Goal: Transaction & Acquisition: Purchase product/service

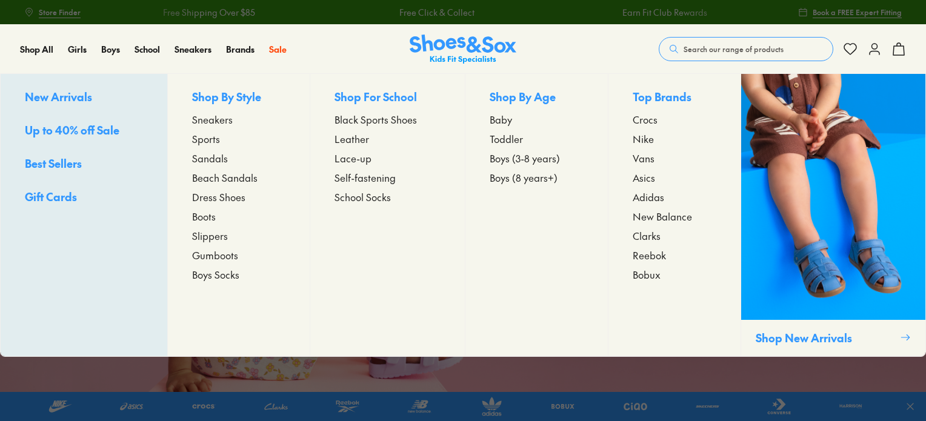
click at [204, 217] on span "Boots" at bounding box center [204, 216] width 24 height 15
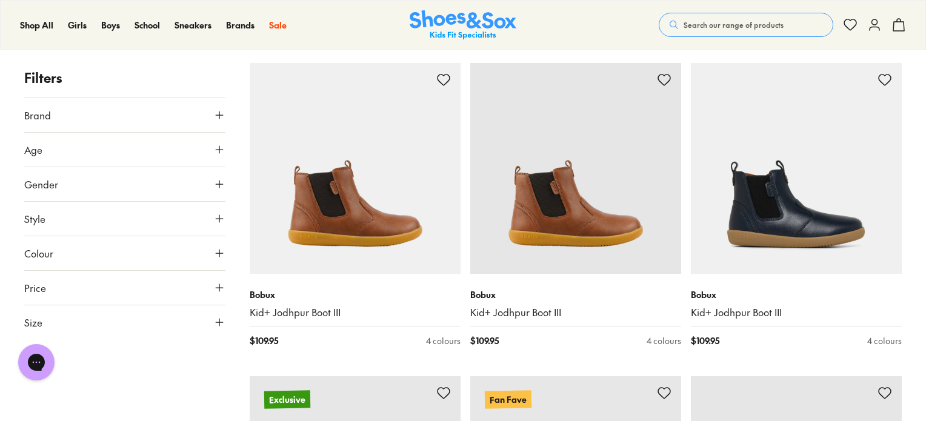
click at [113, 152] on button "Age" at bounding box center [124, 150] width 201 height 34
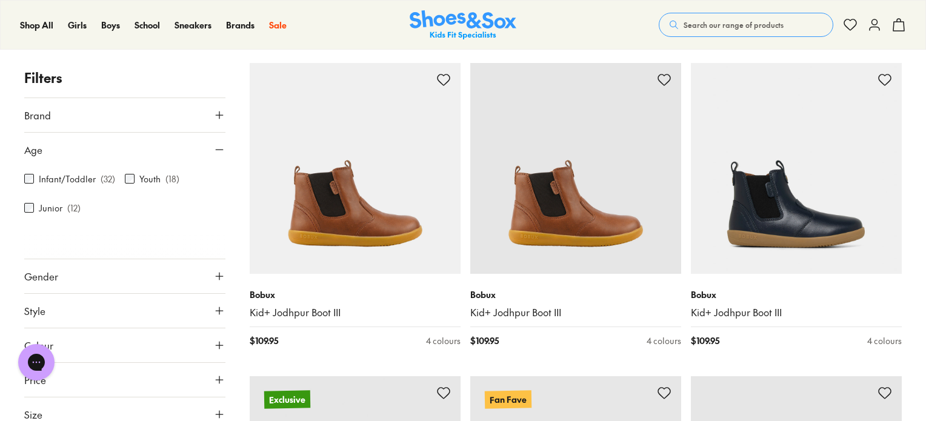
click at [113, 152] on button "Age" at bounding box center [124, 150] width 201 height 34
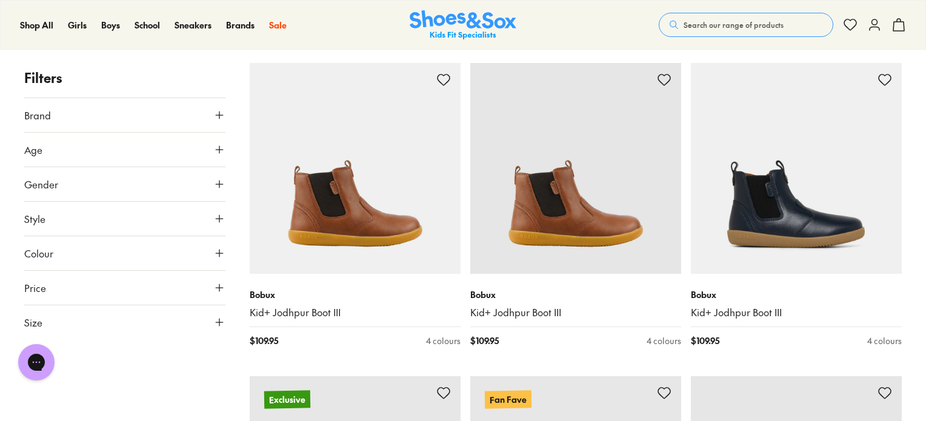
click at [115, 113] on button "Brand" at bounding box center [124, 115] width 201 height 34
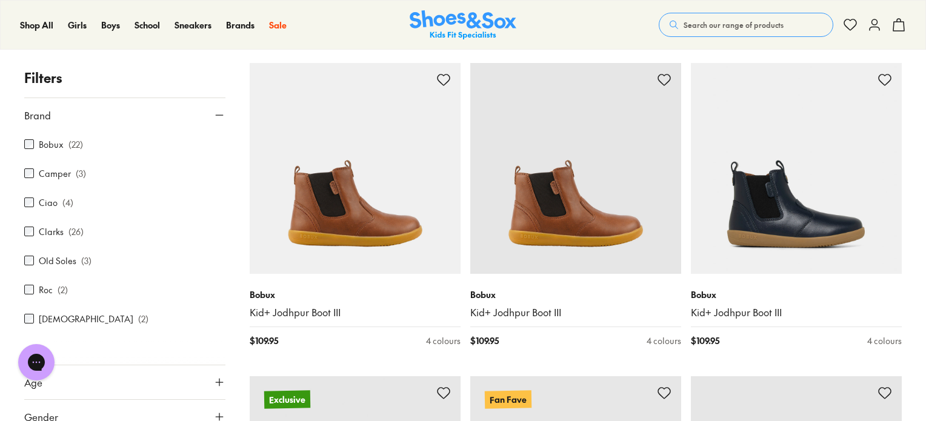
click at [115, 113] on button "Brand" at bounding box center [124, 115] width 201 height 34
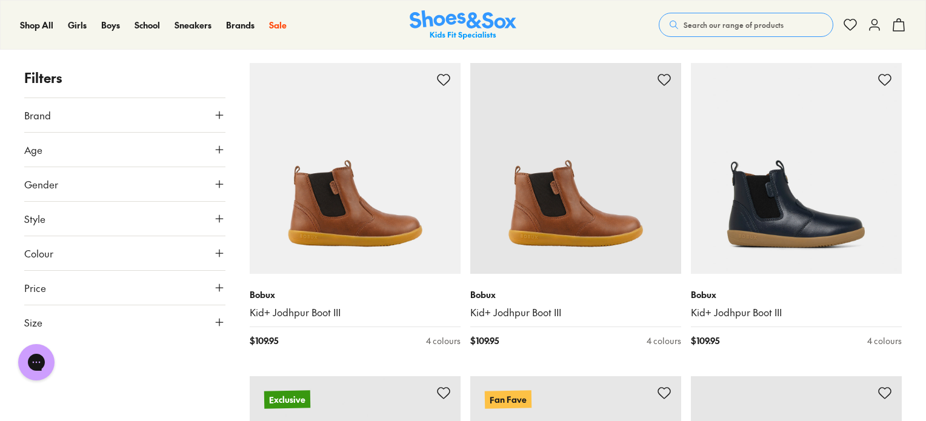
click at [97, 220] on button "Style" at bounding box center [124, 219] width 201 height 34
drag, startPoint x: 97, startPoint y: 220, endPoint x: 99, endPoint y: 235, distance: 14.7
click at [97, 219] on button "Style" at bounding box center [124, 219] width 201 height 34
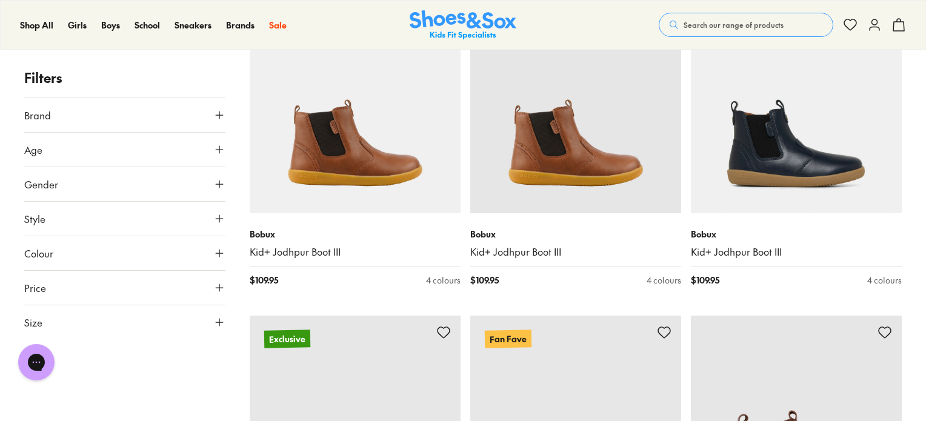
click at [157, 249] on button "Colour" at bounding box center [124, 253] width 201 height 34
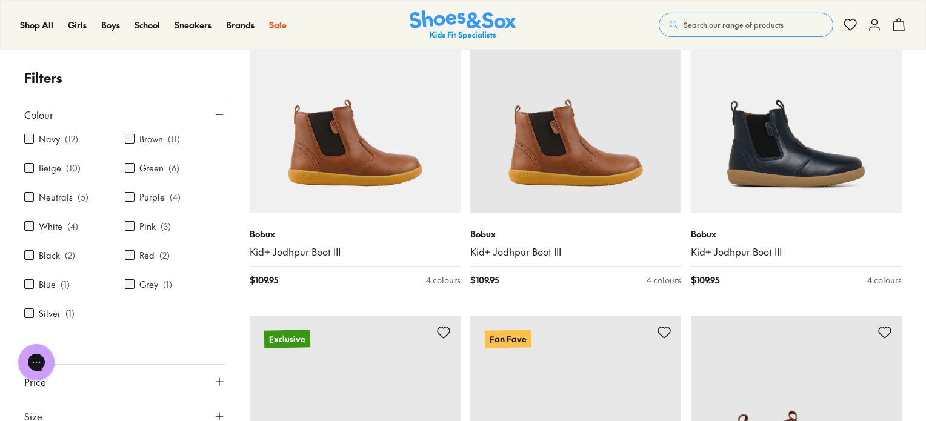
scroll to position [150, 0]
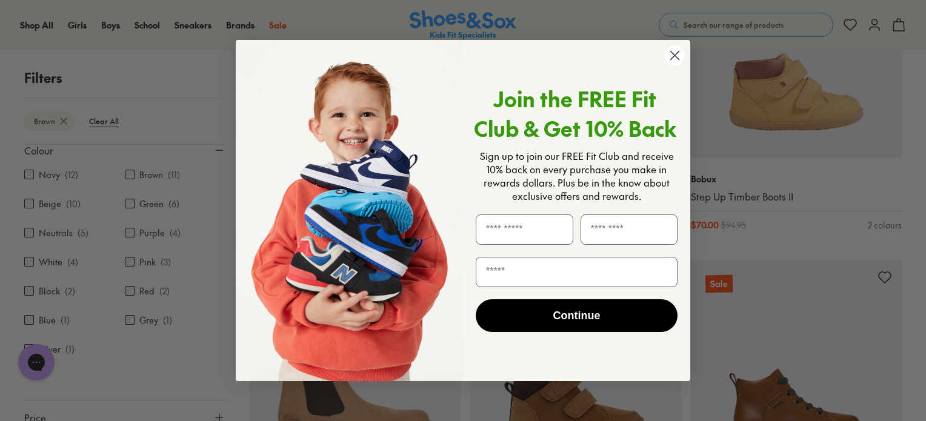
scroll to position [613, 0]
click at [674, 64] on circle "Close dialog" at bounding box center [675, 55] width 20 height 20
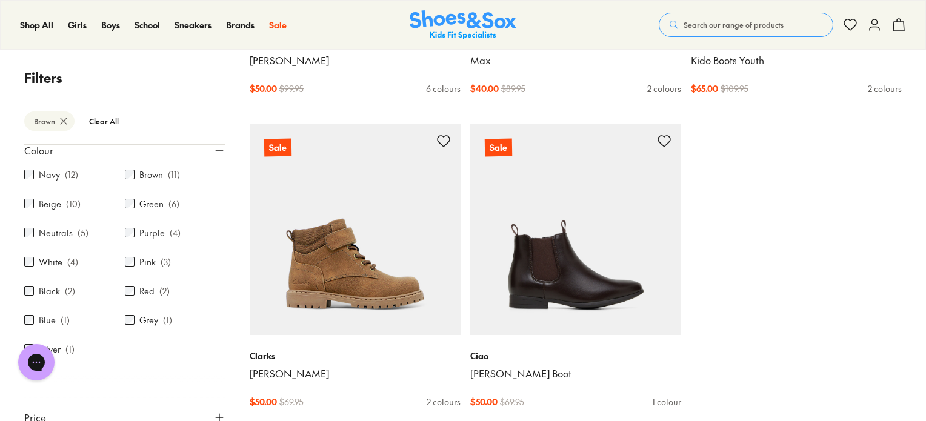
scroll to position [1098, 0]
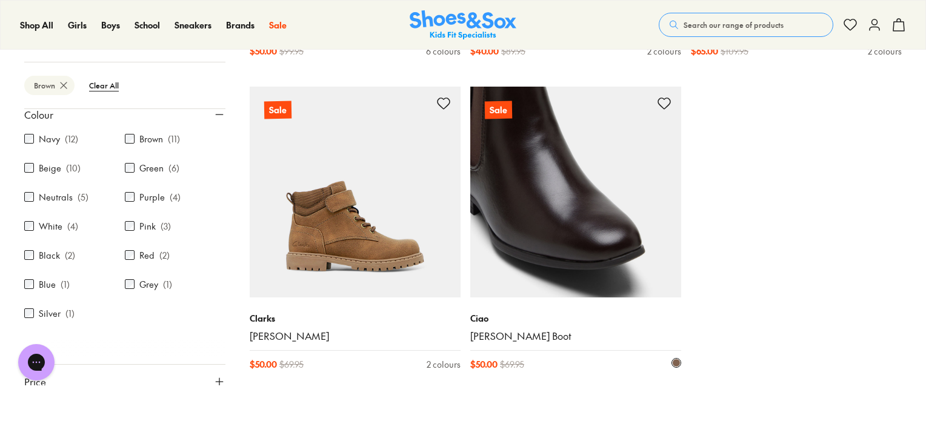
click at [589, 223] on img at bounding box center [575, 192] width 211 height 211
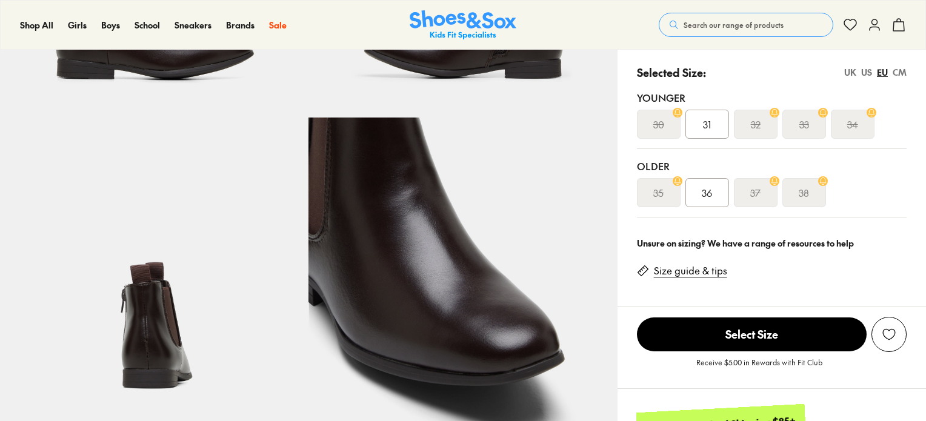
scroll to position [303, 0]
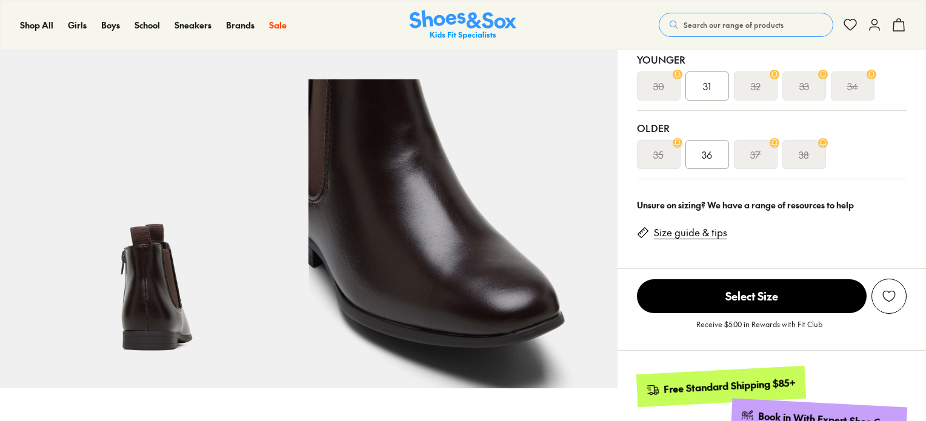
select select "*"
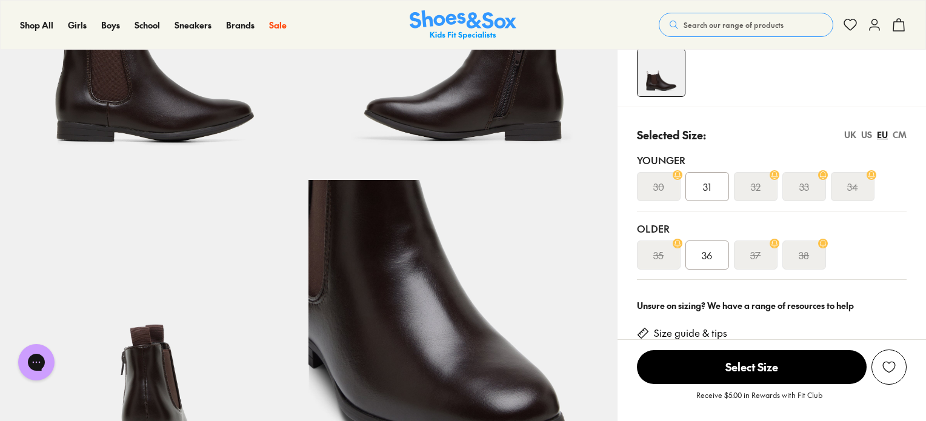
scroll to position [182, 0]
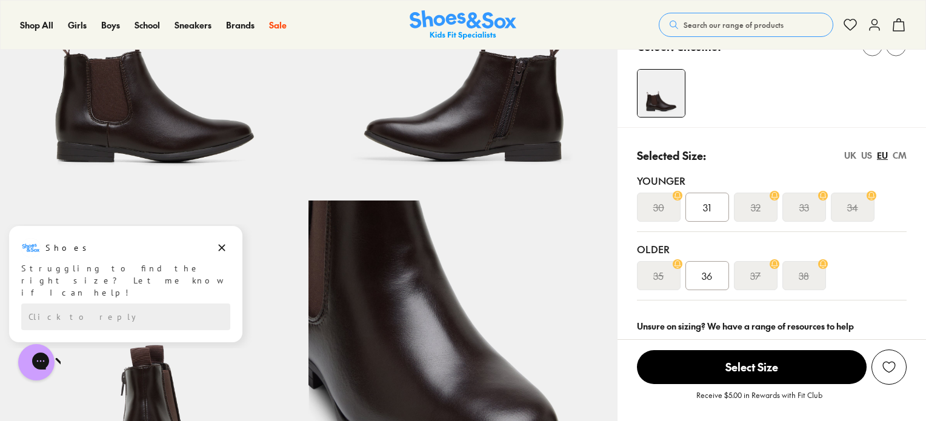
click at [847, 157] on div "UK" at bounding box center [850, 155] width 12 height 13
click at [866, 155] on div "US" at bounding box center [866, 155] width 11 height 13
click at [884, 155] on div "EU" at bounding box center [882, 155] width 11 height 13
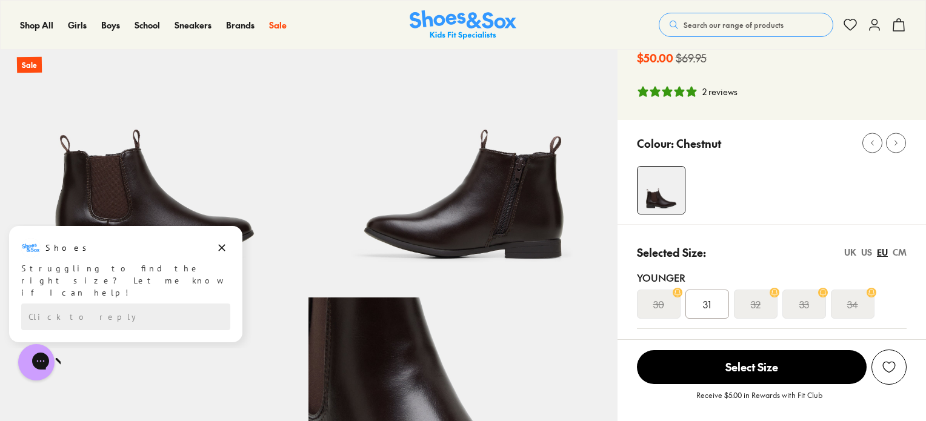
scroll to position [0, 0]
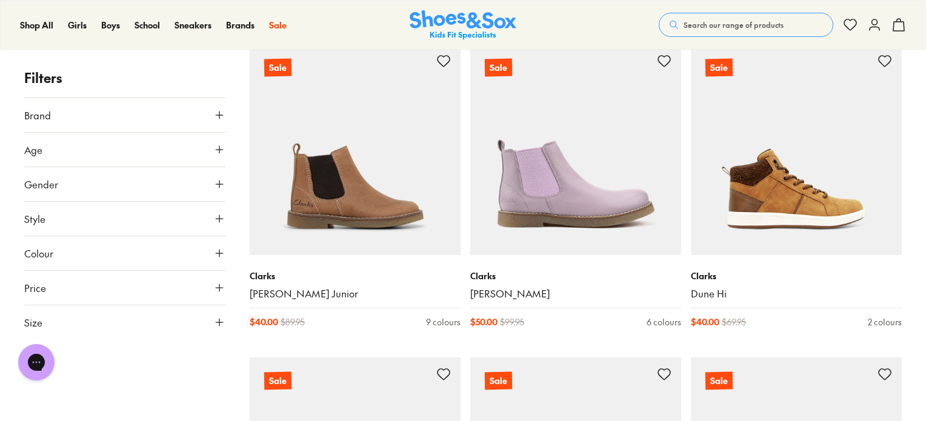
scroll to position [849, 0]
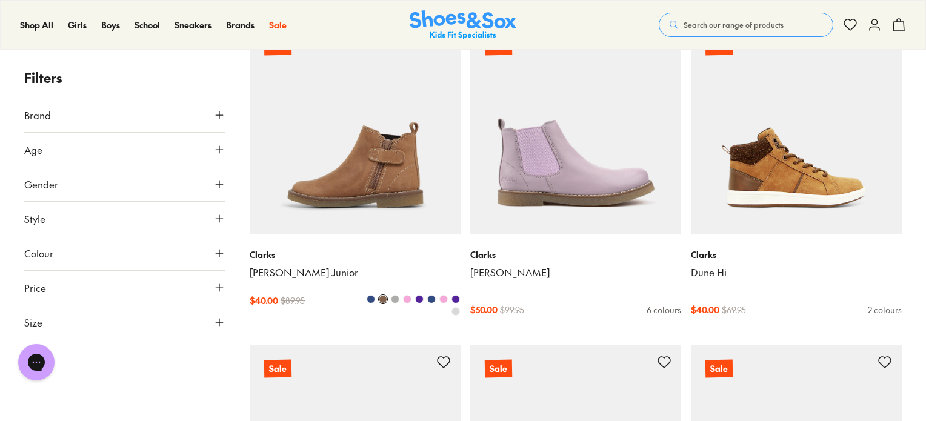
click at [339, 136] on img at bounding box center [355, 128] width 211 height 211
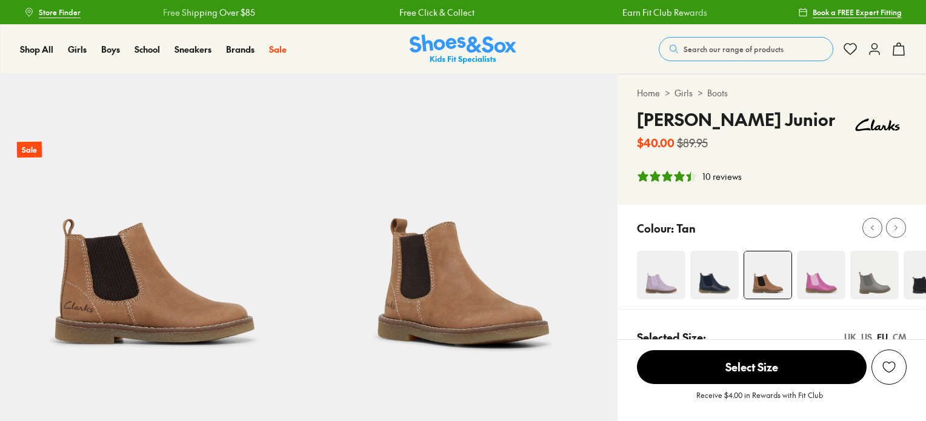
drag, startPoint x: 868, startPoint y: 236, endPoint x: 815, endPoint y: 222, distance: 54.5
click at [752, 242] on div "Tan" at bounding box center [772, 257] width 309 height 104
select select "*"
click at [894, 229] on icon at bounding box center [896, 228] width 9 height 9
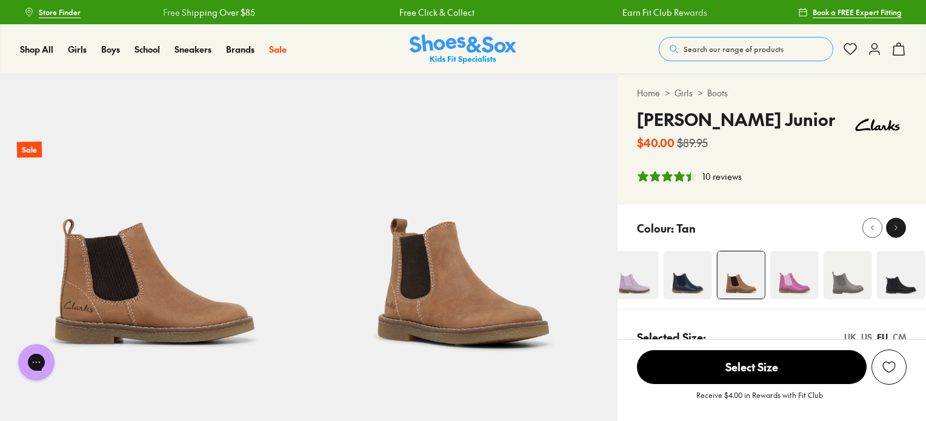
click at [894, 228] on icon at bounding box center [896, 228] width 9 height 9
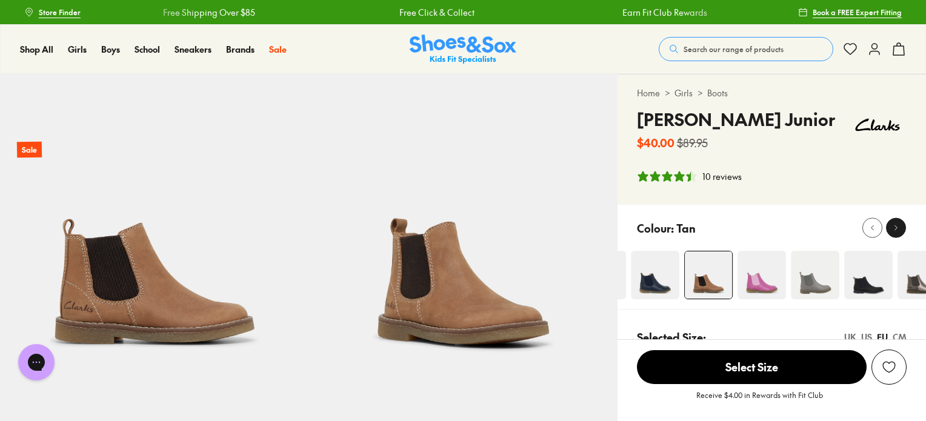
click at [896, 233] on div at bounding box center [896, 228] width 13 height 13
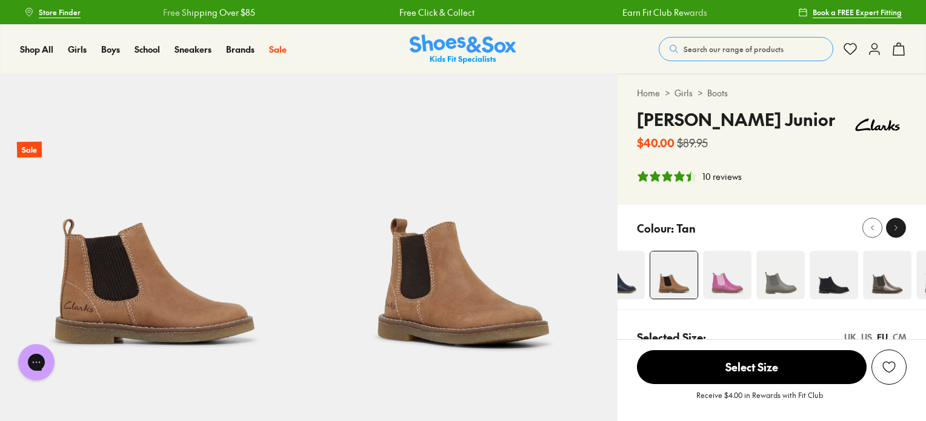
click at [896, 233] on div at bounding box center [896, 228] width 13 height 13
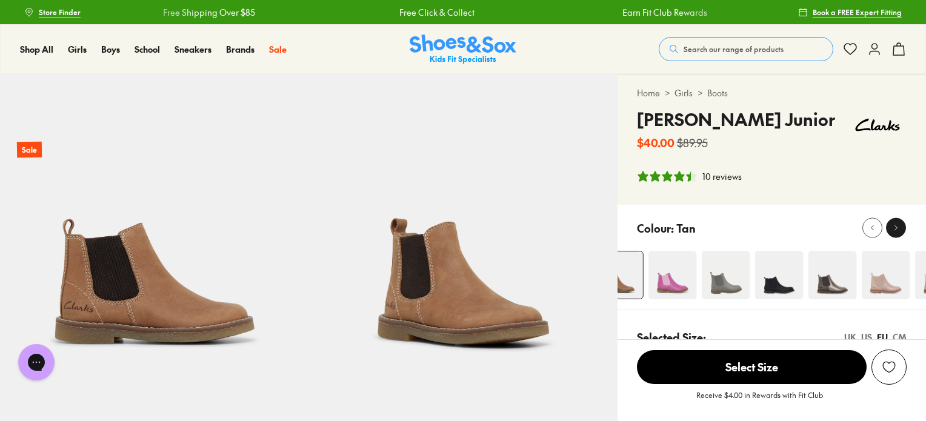
click at [892, 229] on icon at bounding box center [896, 228] width 9 height 9
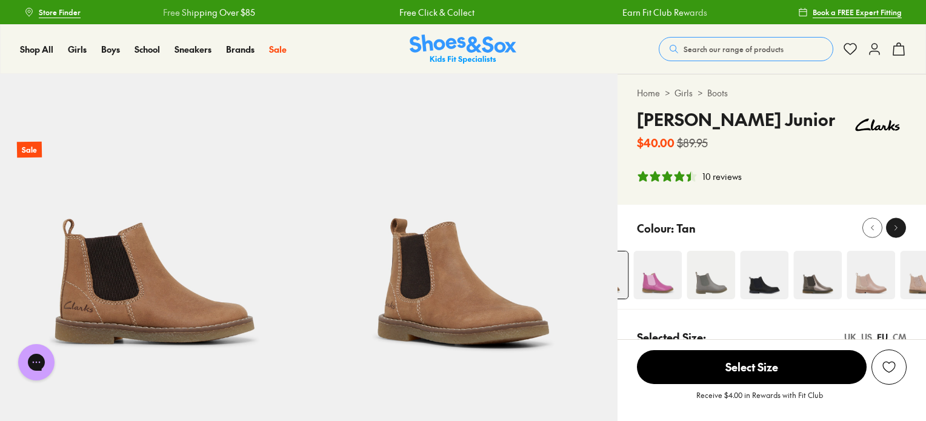
click at [895, 228] on icon at bounding box center [896, 228] width 9 height 9
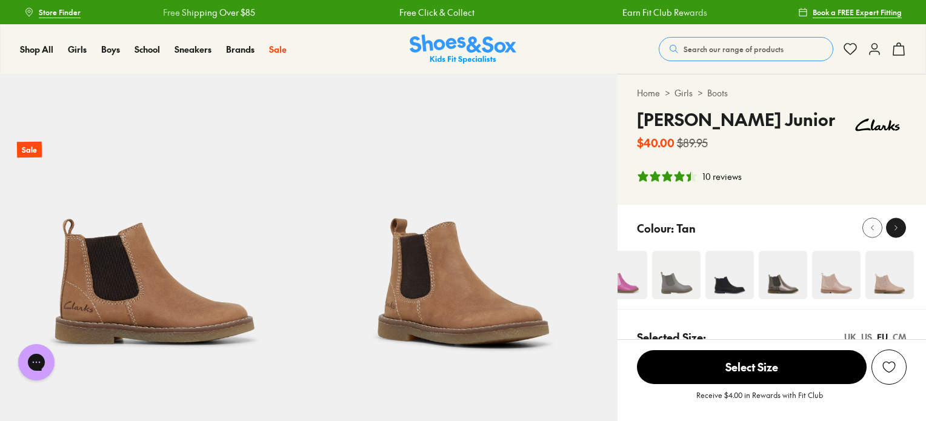
click at [895, 228] on icon at bounding box center [896, 228] width 9 height 9
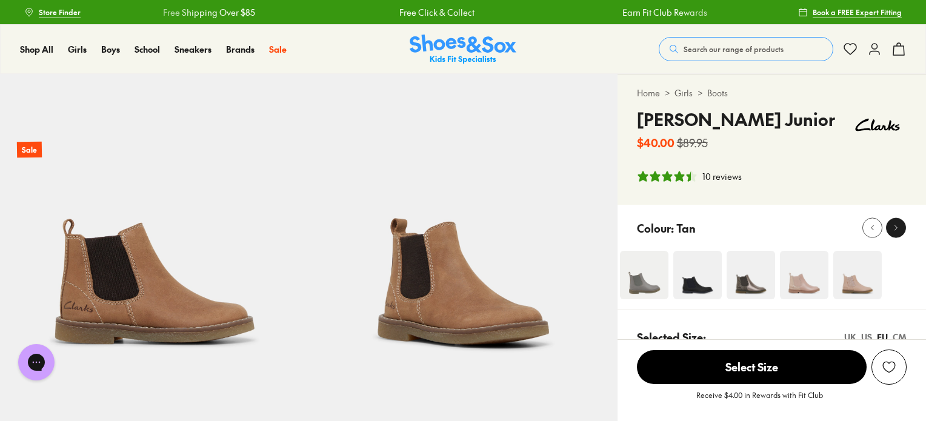
click at [895, 228] on icon at bounding box center [896, 228] width 9 height 9
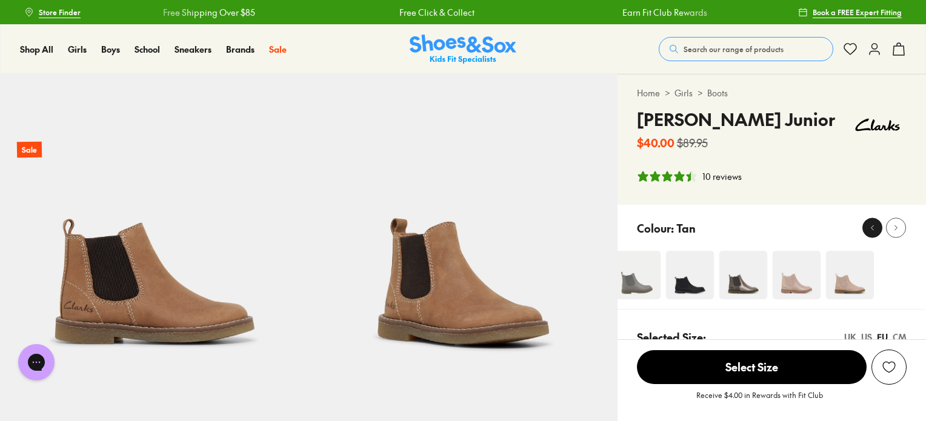
click at [873, 228] on icon at bounding box center [872, 228] width 9 height 9
click at [875, 228] on icon at bounding box center [872, 228] width 9 height 9
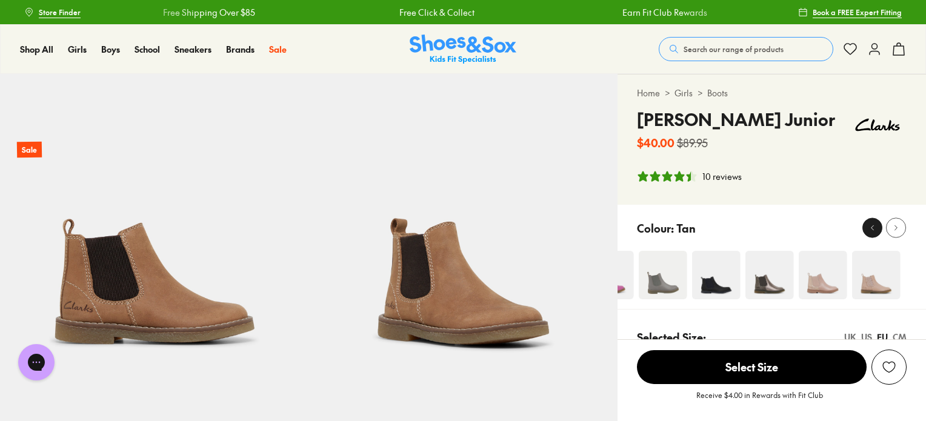
click at [875, 228] on icon at bounding box center [872, 228] width 9 height 9
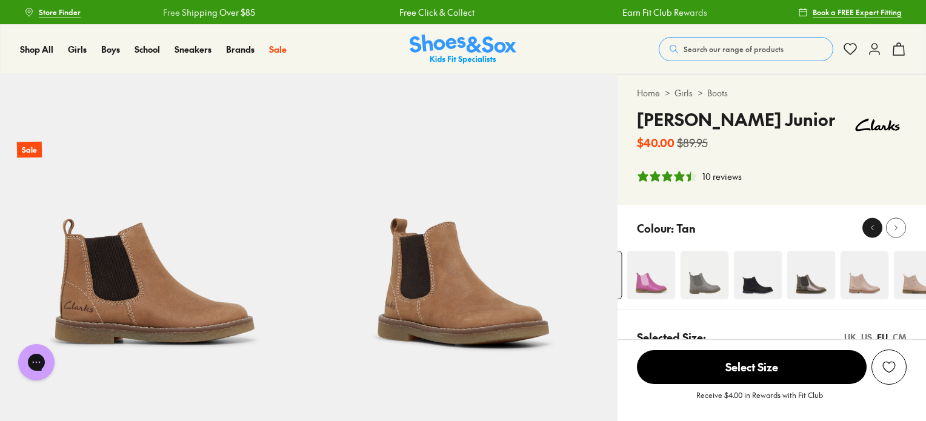
click at [875, 228] on icon at bounding box center [872, 228] width 9 height 9
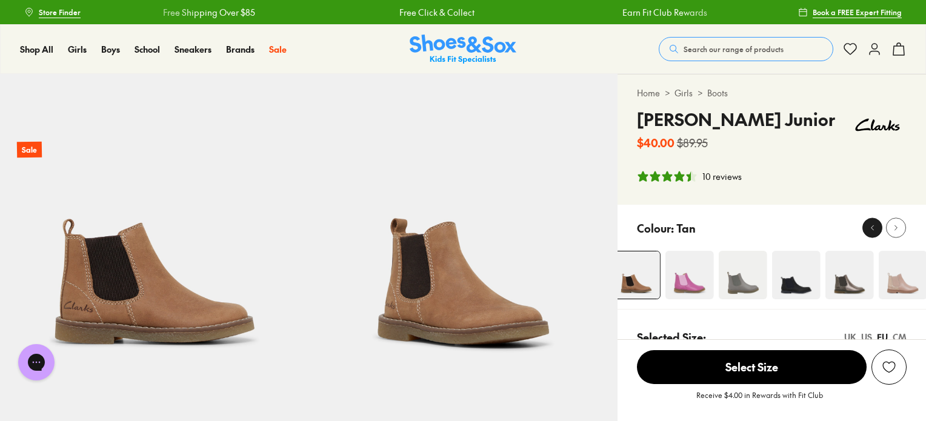
click at [875, 228] on icon at bounding box center [872, 228] width 9 height 9
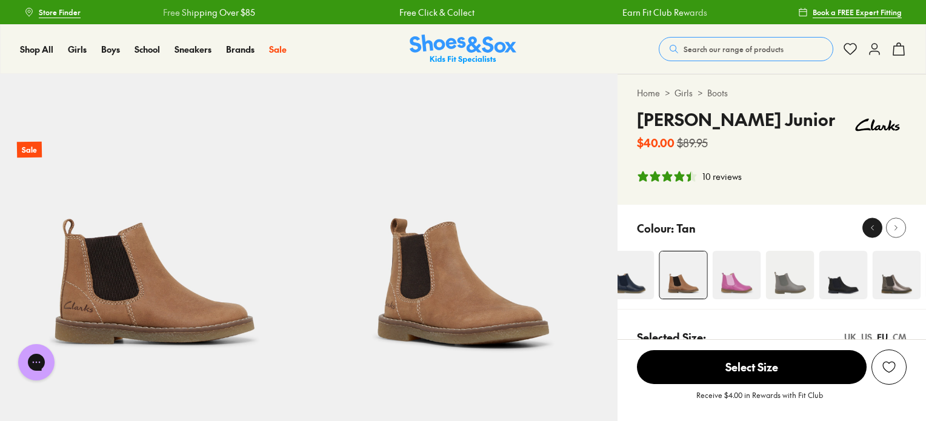
click at [874, 227] on icon at bounding box center [872, 228] width 9 height 9
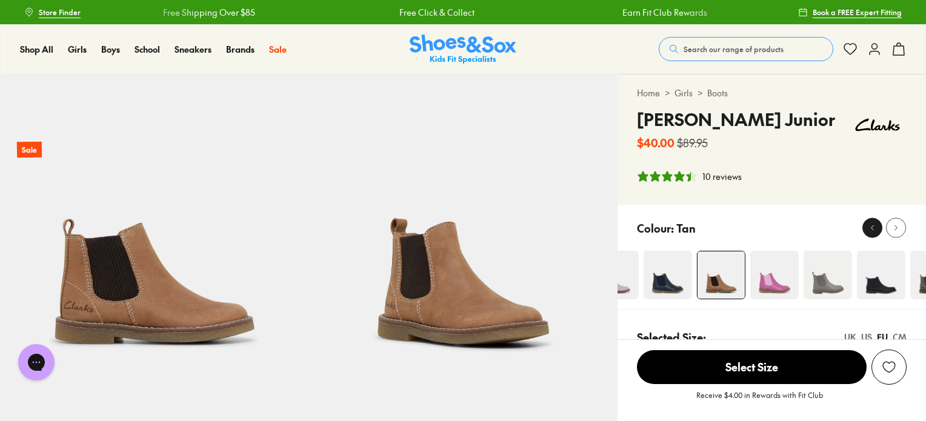
click at [874, 227] on icon at bounding box center [872, 228] width 9 height 9
click at [874, 228] on icon at bounding box center [872, 228] width 9 height 9
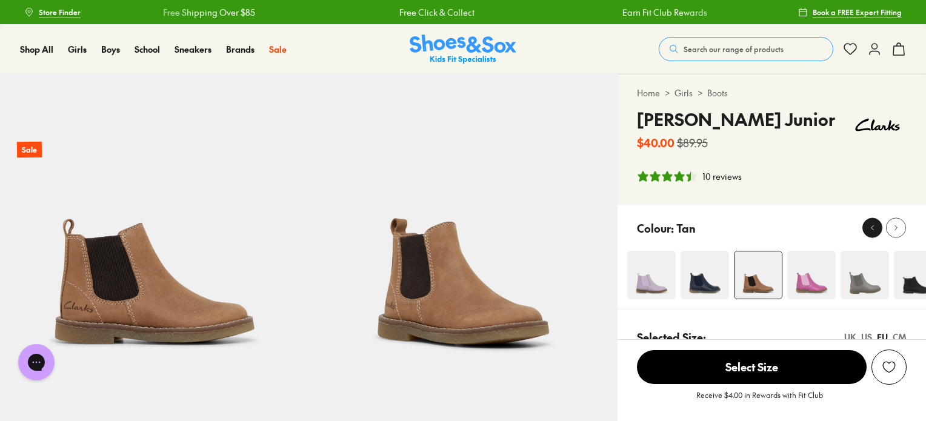
click at [875, 229] on icon at bounding box center [872, 228] width 9 height 9
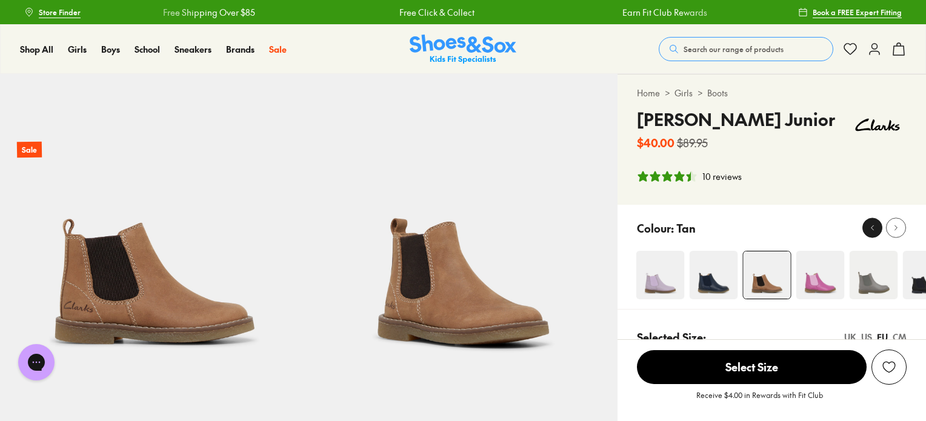
click at [876, 228] on icon at bounding box center [872, 228] width 9 height 9
click at [875, 227] on icon at bounding box center [872, 228] width 9 height 9
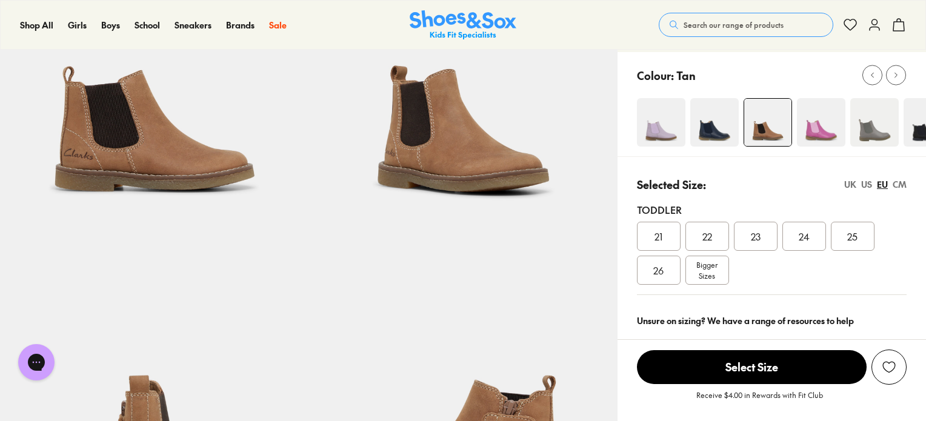
scroll to position [182, 0]
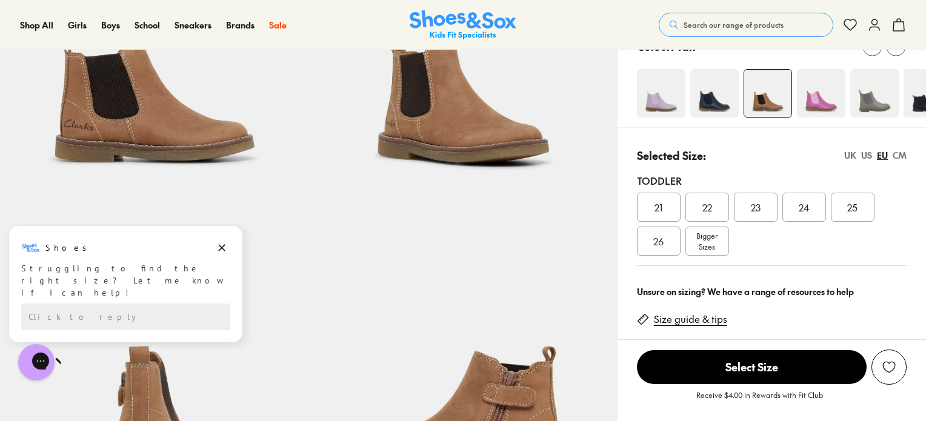
click at [847, 157] on div "UK" at bounding box center [850, 155] width 12 height 13
click at [868, 157] on div "US" at bounding box center [866, 155] width 11 height 13
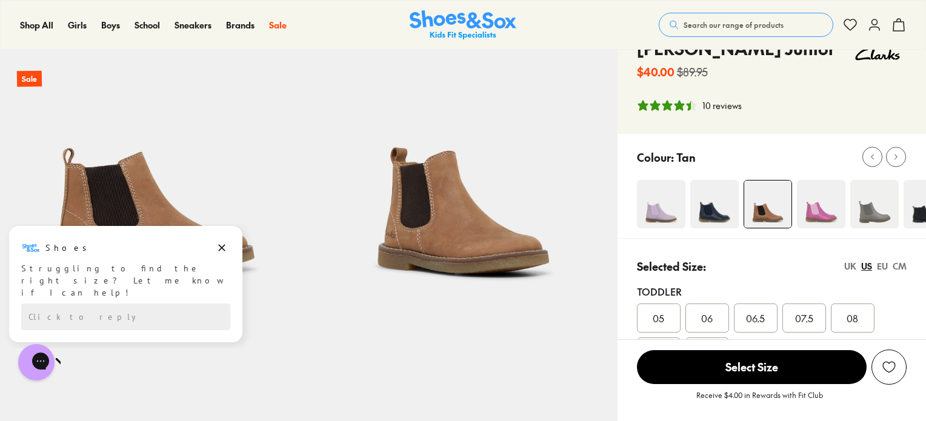
scroll to position [0, 0]
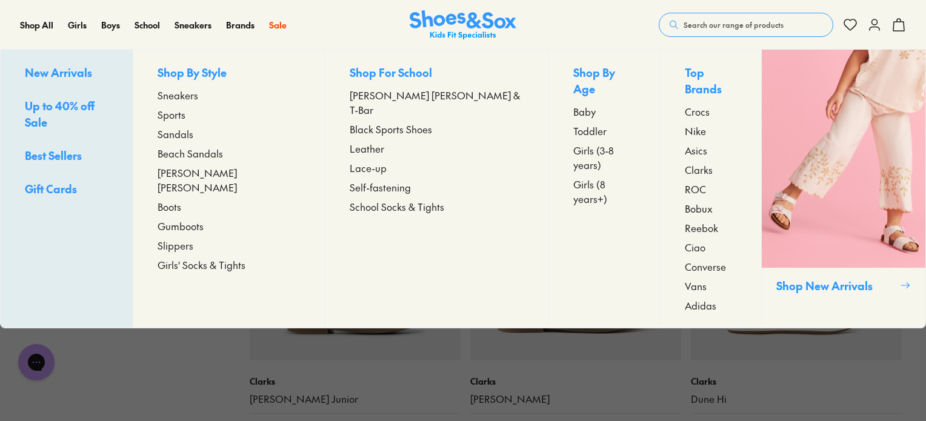
click at [573, 124] on span "Toddler" at bounding box center [589, 131] width 33 height 15
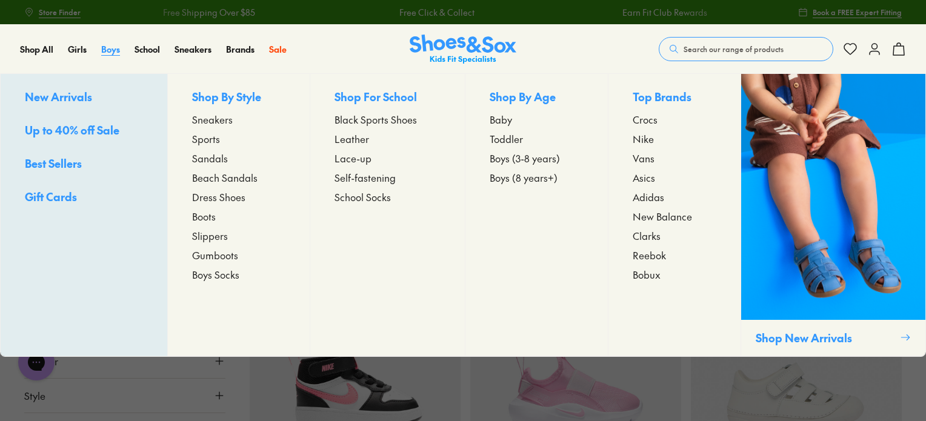
click at [106, 52] on span "Boys" at bounding box center [110, 49] width 19 height 12
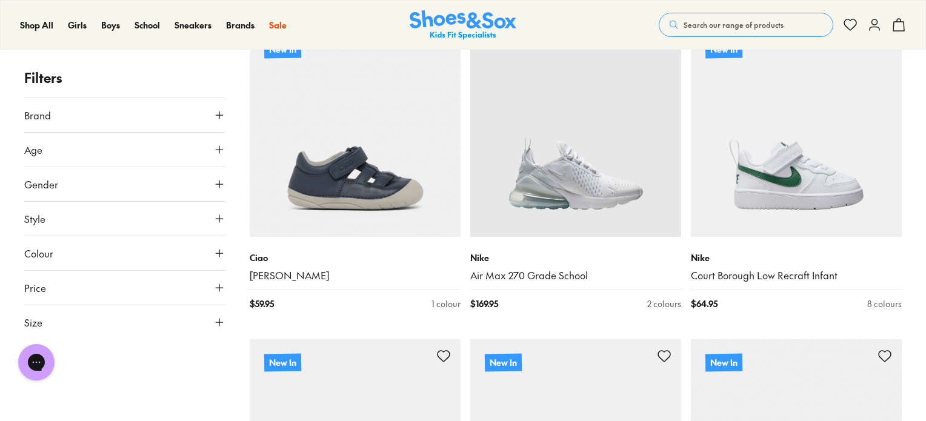
click at [79, 219] on button "Style" at bounding box center [124, 219] width 201 height 34
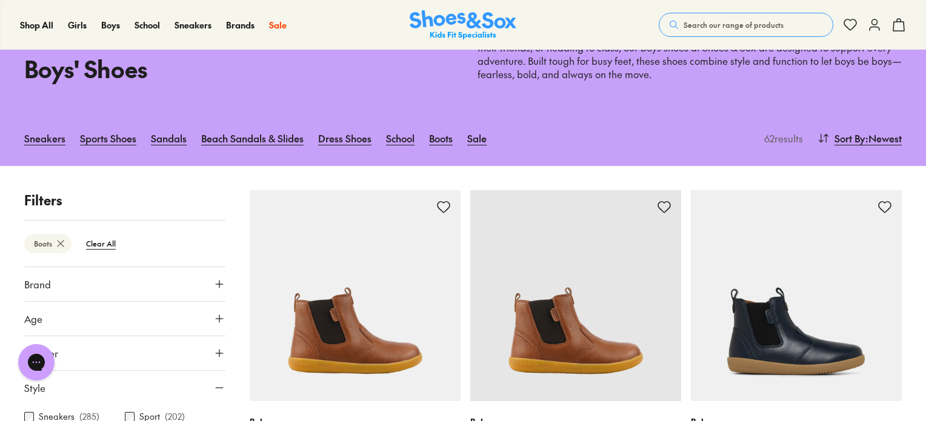
scroll to position [242, 0]
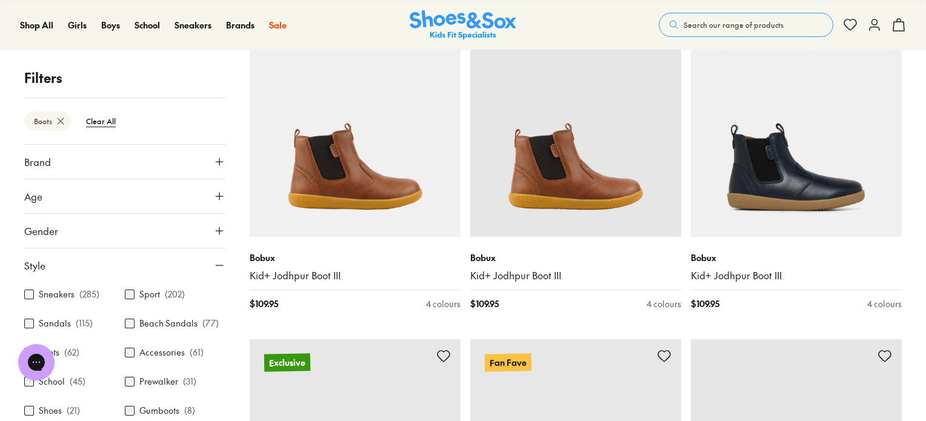
click at [194, 262] on button "Style" at bounding box center [124, 266] width 201 height 34
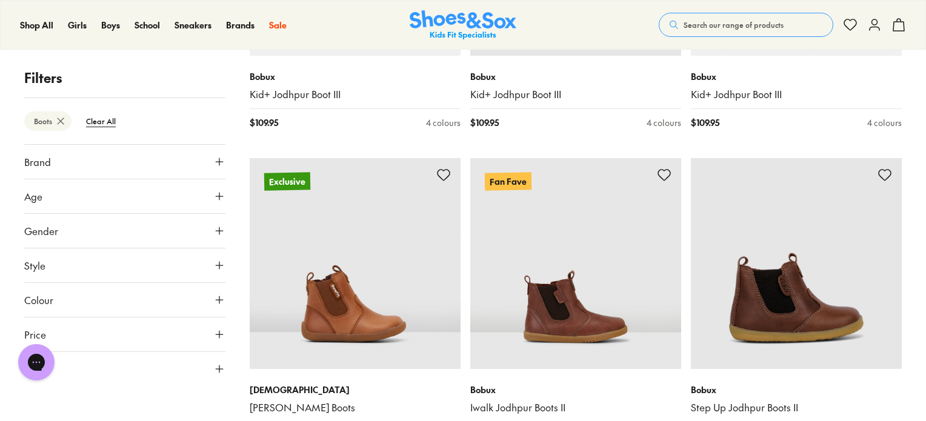
scroll to position [424, 0]
click at [205, 363] on button "Size" at bounding box center [124, 369] width 201 height 34
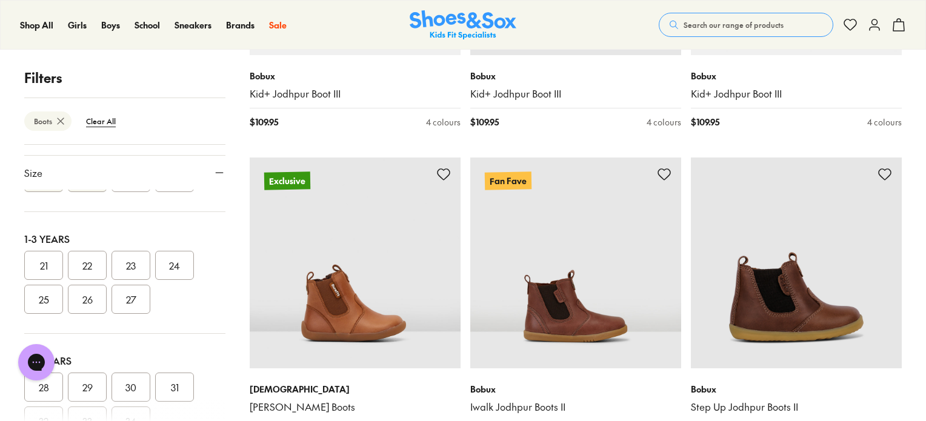
scroll to position [0, 0]
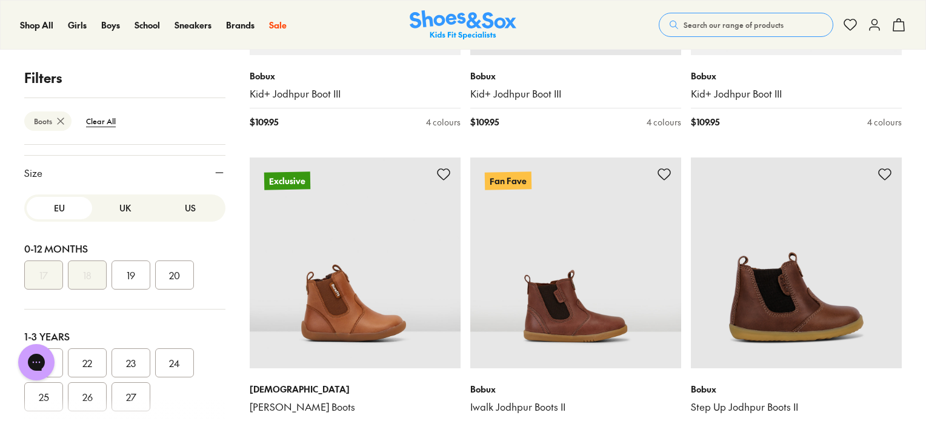
click at [118, 210] on button "UK" at bounding box center [124, 208] width 65 height 22
click at [165, 207] on button "US" at bounding box center [190, 208] width 65 height 22
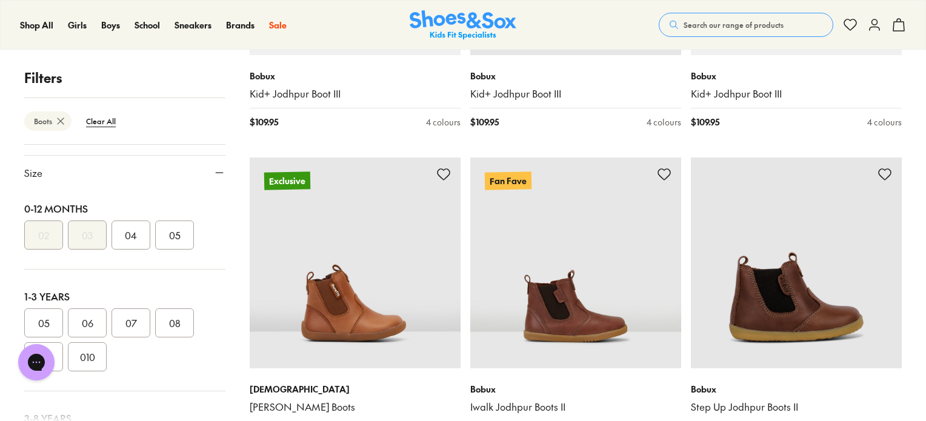
scroll to position [61, 0]
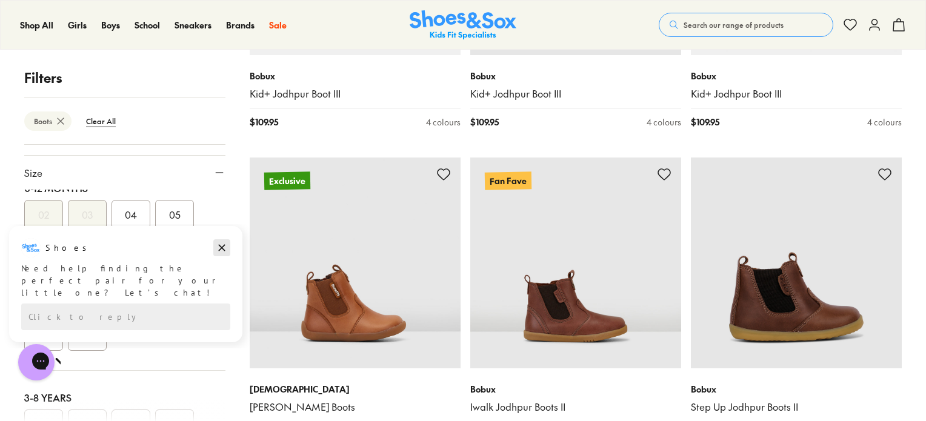
click at [225, 249] on icon "Dismiss campaign" at bounding box center [222, 248] width 12 height 15
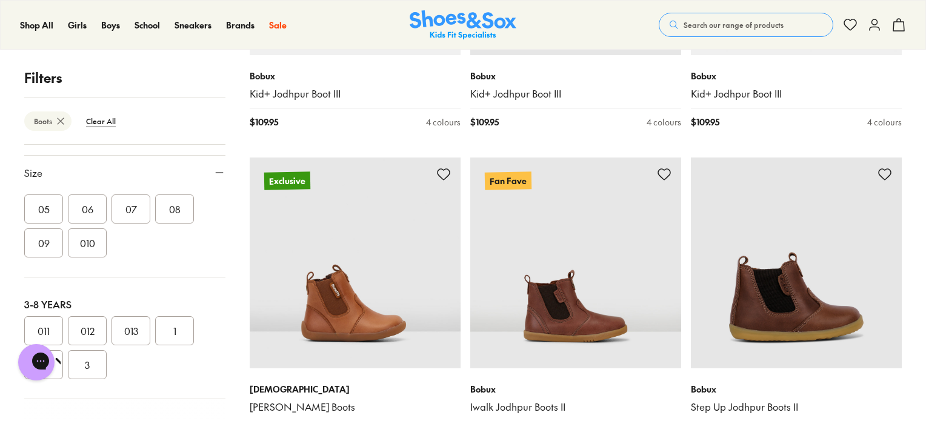
scroll to position [182, 0]
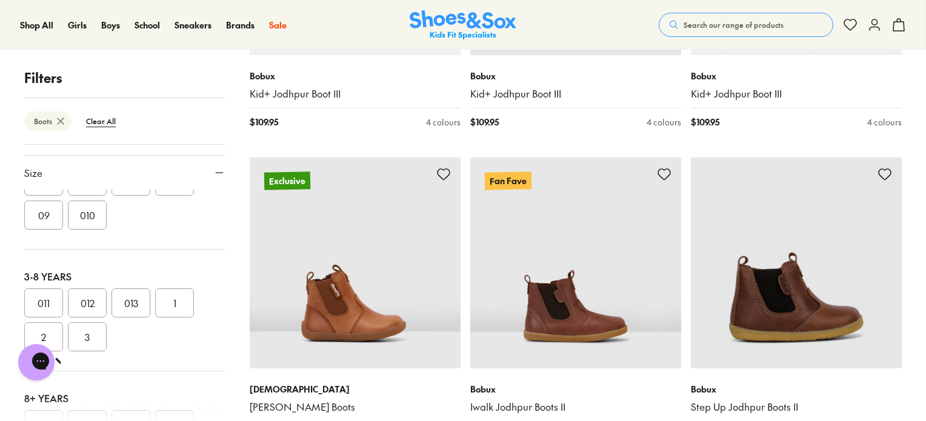
click at [178, 305] on button "1" at bounding box center [174, 303] width 39 height 29
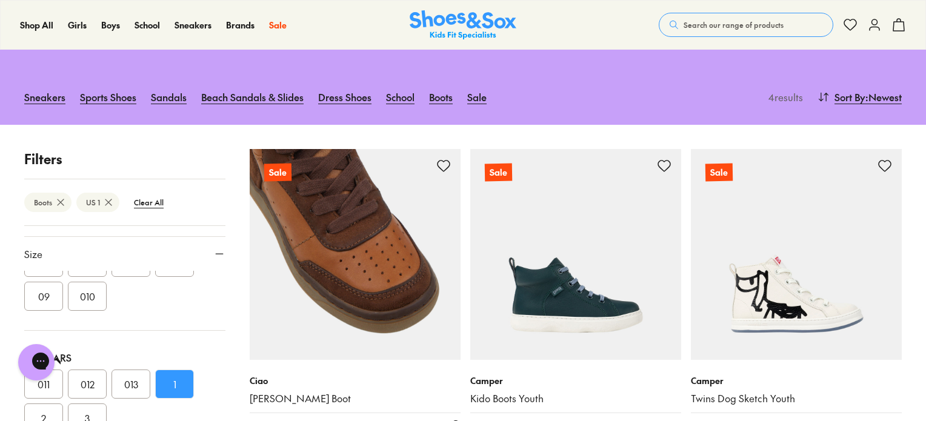
scroll to position [121, 0]
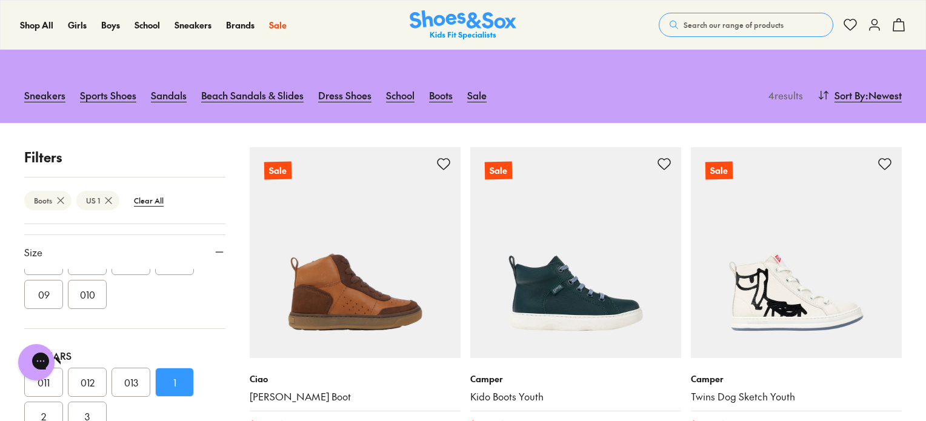
click at [213, 249] on icon at bounding box center [219, 252] width 12 height 12
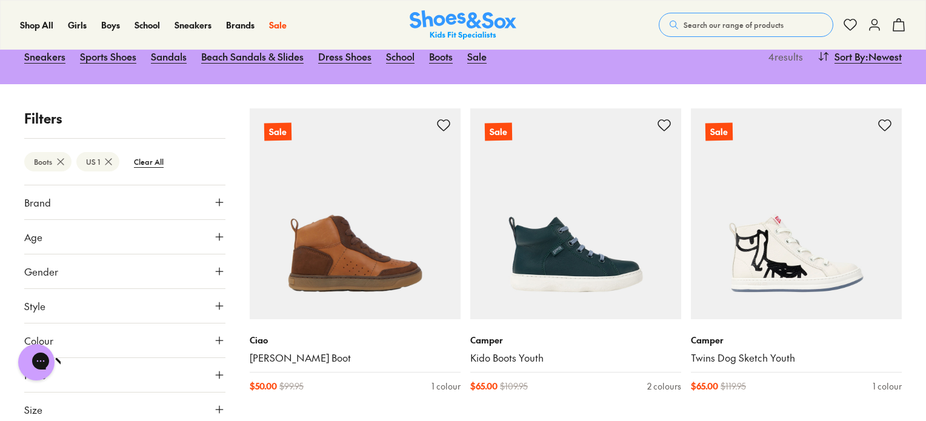
scroll to position [182, 0]
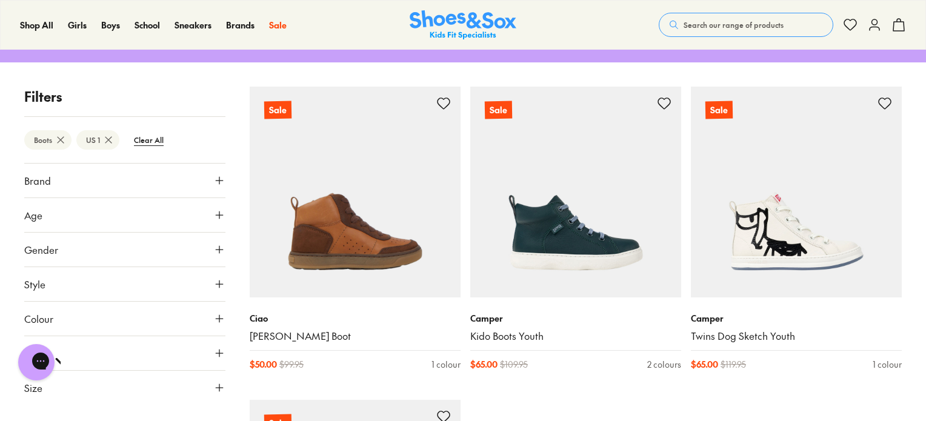
click at [105, 315] on button "Colour" at bounding box center [124, 319] width 201 height 34
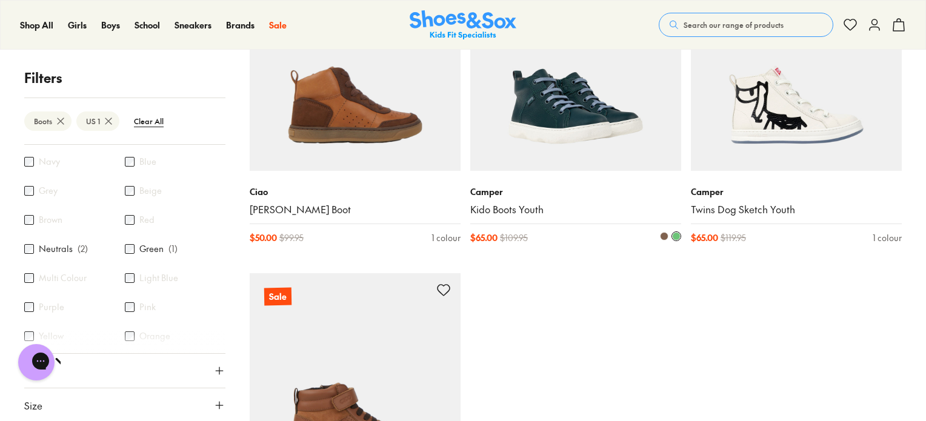
scroll to position [121, 0]
